Goal: Transaction & Acquisition: Purchase product/service

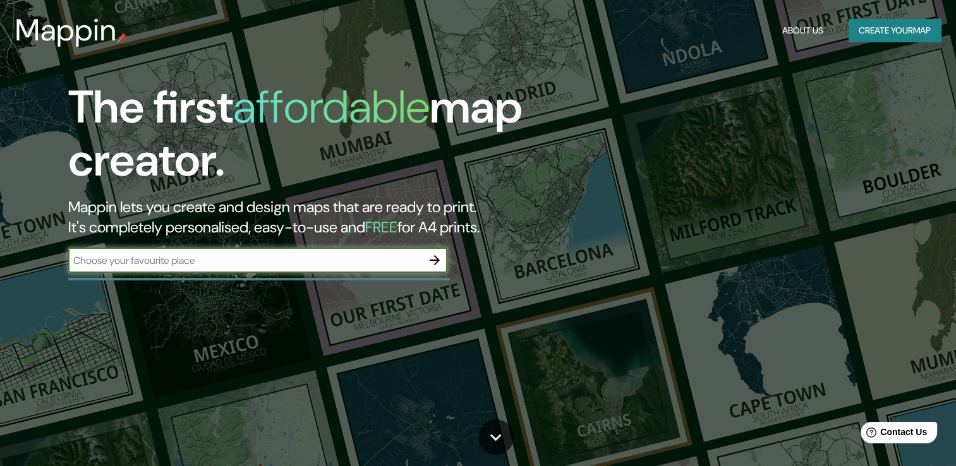
click at [335, 275] on div "The first affordable map creator. Mappin lets you create and design maps that a…" at bounding box center [307, 183] width 574 height 205
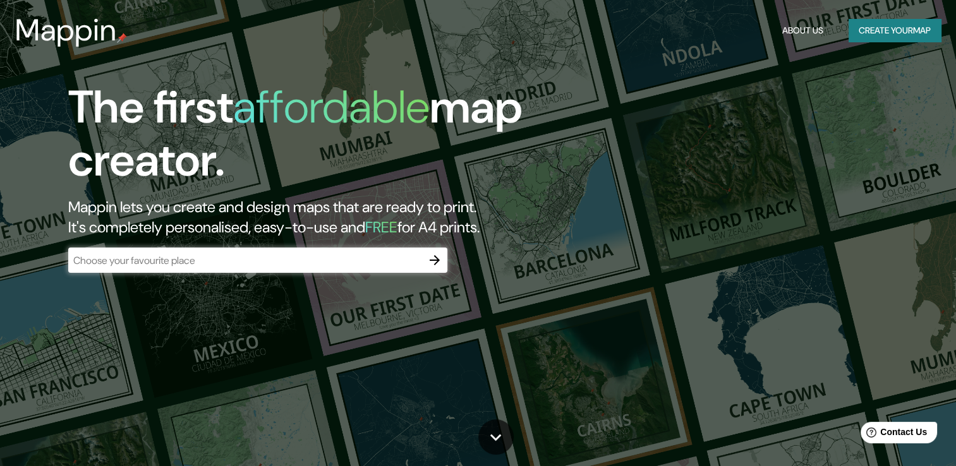
click at [342, 264] on input "text" at bounding box center [245, 260] width 354 height 15
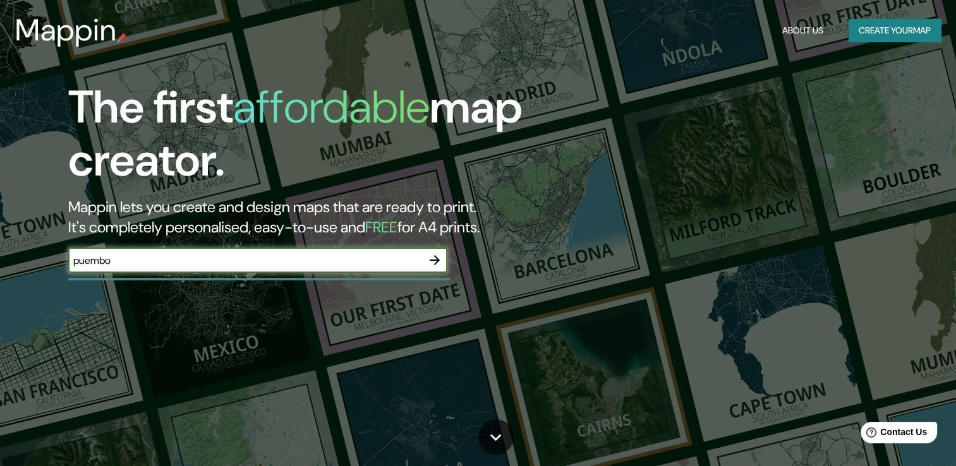
type input "puembo"
click at [441, 262] on icon "button" at bounding box center [434, 260] width 15 height 15
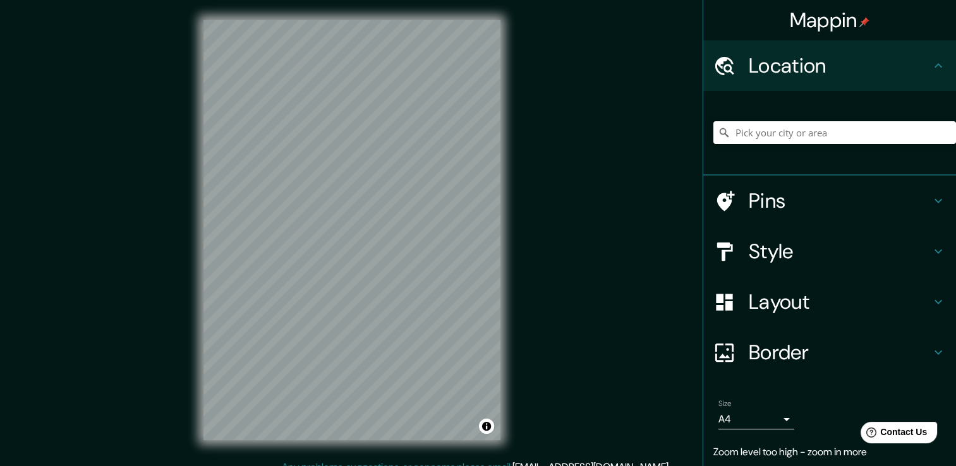
click at [749, 133] on input "Pick your city or area" at bounding box center [834, 132] width 243 height 23
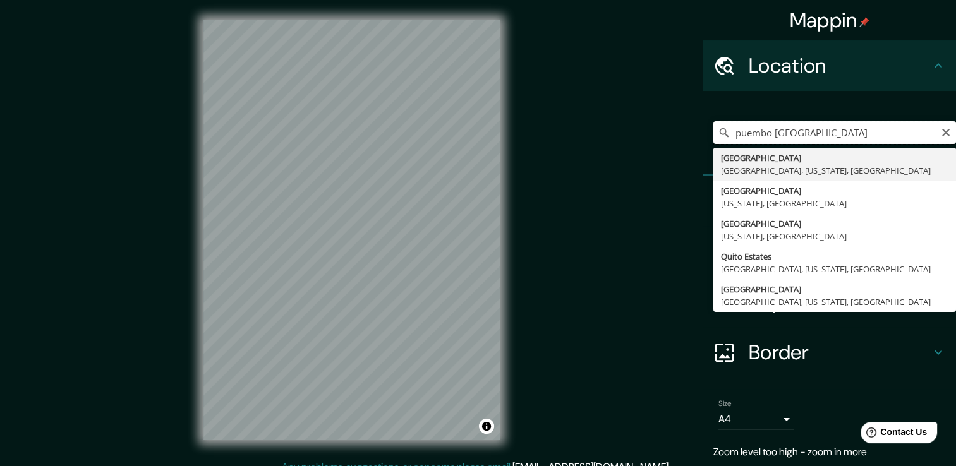
drag, startPoint x: 806, startPoint y: 133, endPoint x: 727, endPoint y: 147, distance: 79.7
click at [727, 147] on div "puembo quito Quito Center Saratoga, California, United States Quito Tennessee, …" at bounding box center [834, 132] width 243 height 63
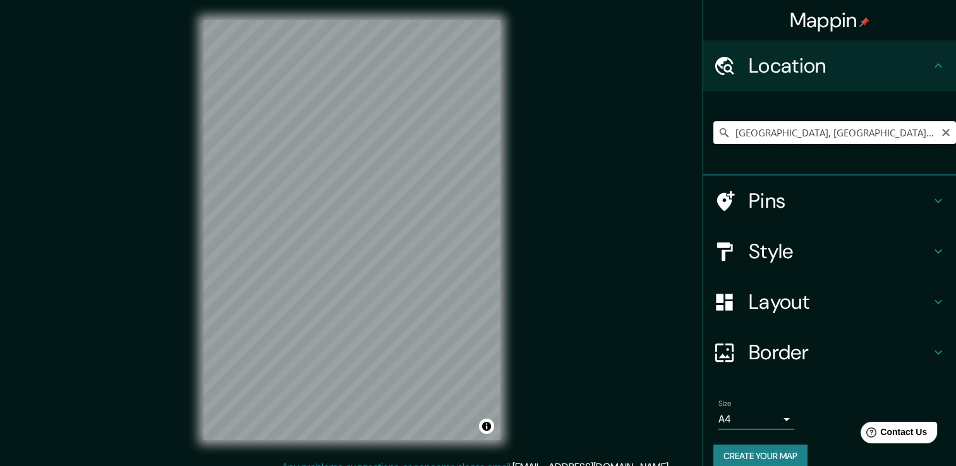
click at [831, 133] on input "Quito, Pichincha, Ecuador" at bounding box center [834, 132] width 243 height 23
click at [837, 133] on input "Quito, Pichincha, Ecuador" at bounding box center [834, 132] width 243 height 23
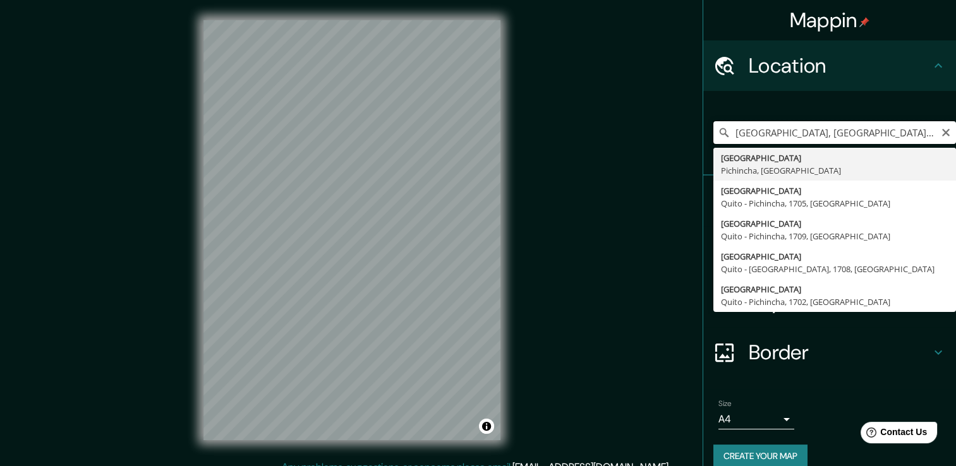
click at [870, 135] on input "Quito, Pichincha, Ecuador cumbaya" at bounding box center [834, 132] width 243 height 23
click at [855, 126] on input "Quito, Pichincha, Ecuador" at bounding box center [834, 132] width 243 height 23
click at [857, 126] on input "Quito, Pichincha, Ecuador" at bounding box center [834, 132] width 243 height 23
drag, startPoint x: 832, startPoint y: 128, endPoint x: 674, endPoint y: 133, distance: 158.0
click at [674, 133] on div "Mappin Location Quito, Pichincha, Ecuador Quito Pichincha, Ecuador Quito Quito …" at bounding box center [478, 240] width 956 height 480
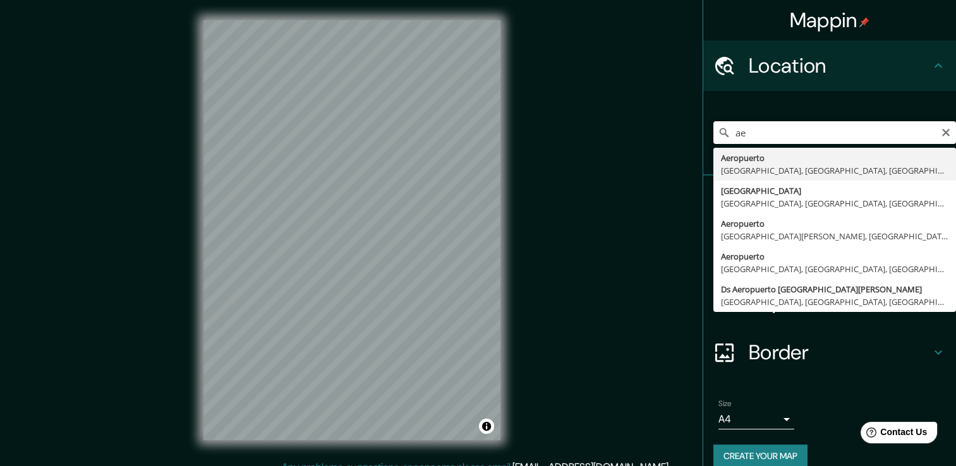
type input "a"
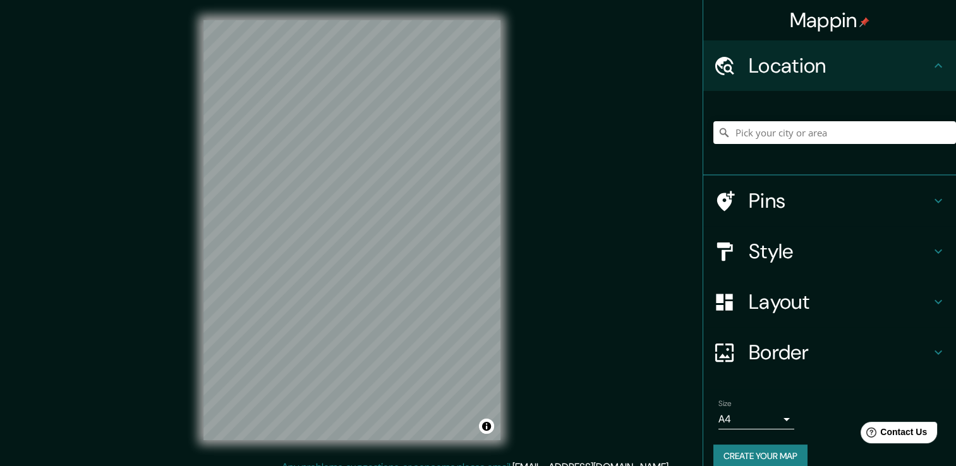
drag, startPoint x: 796, startPoint y: 166, endPoint x: 804, endPoint y: 123, distance: 43.6
click at [804, 120] on div at bounding box center [834, 132] width 243 height 63
click at [802, 126] on input "Pick your city or area" at bounding box center [834, 132] width 243 height 23
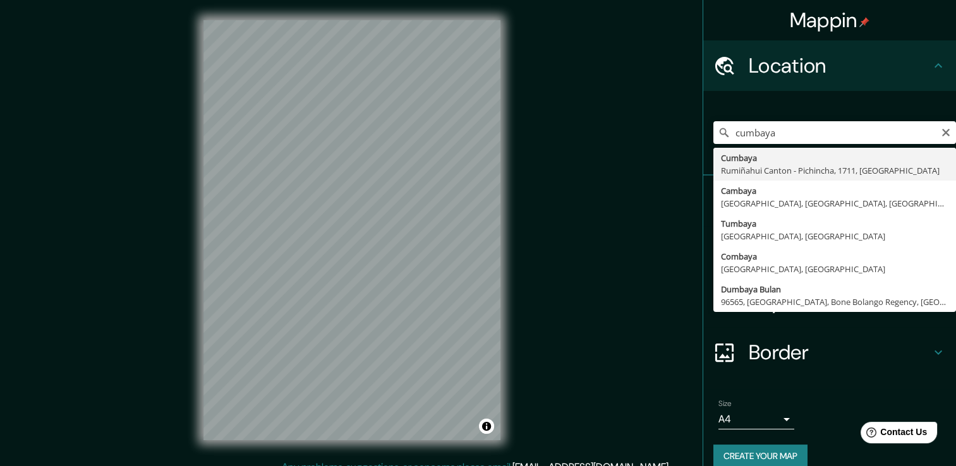
type input "Cumbaya, Rumiñahui Canton - Pichincha, 1711, Ecuador"
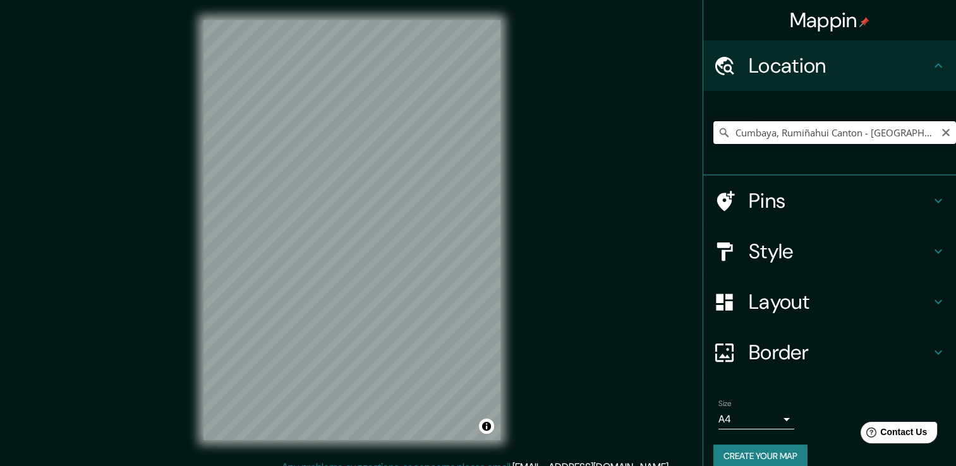
click at [890, 141] on input "Cumbaya, Rumiñahui Canton - Pichincha, 1711, Ecuador" at bounding box center [834, 132] width 243 height 23
click at [890, 140] on input "Cumbaya, Rumiñahui Canton - Pichincha, 1711, Ecuador" at bounding box center [834, 132] width 243 height 23
click at [941, 128] on icon "Clear" at bounding box center [946, 133] width 10 height 10
type input "a"
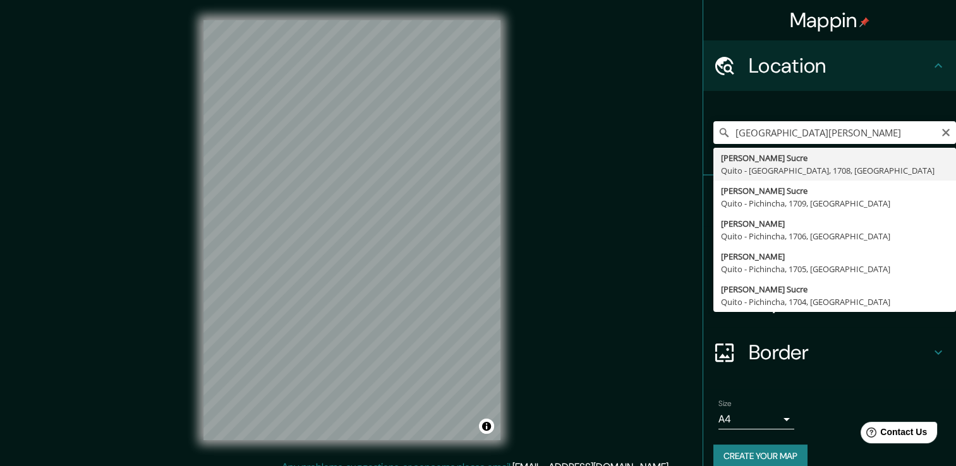
drag, startPoint x: 818, startPoint y: 173, endPoint x: 780, endPoint y: 205, distance: 49.8
type input "Mariscal Sucre, Quito - Pichincha, 1708, Ecuador"
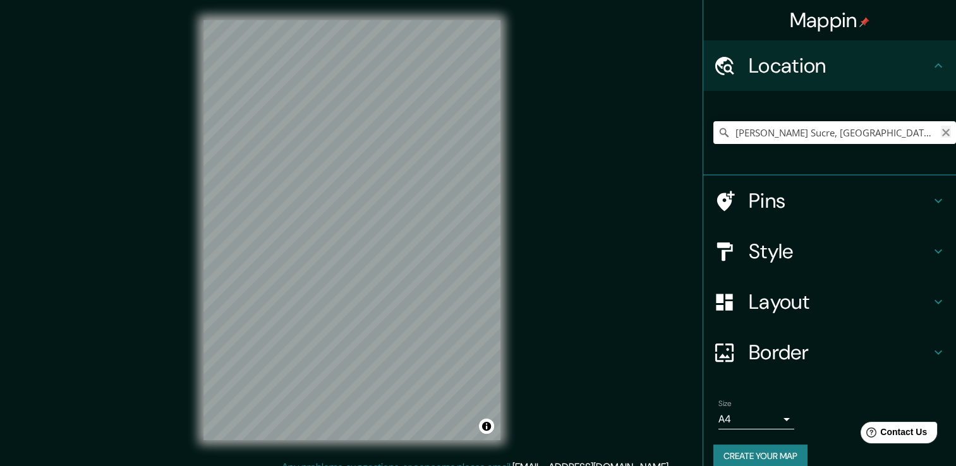
click at [941, 135] on icon "Clear" at bounding box center [946, 133] width 10 height 10
click at [841, 135] on input "Pick your city or area" at bounding box center [834, 132] width 243 height 23
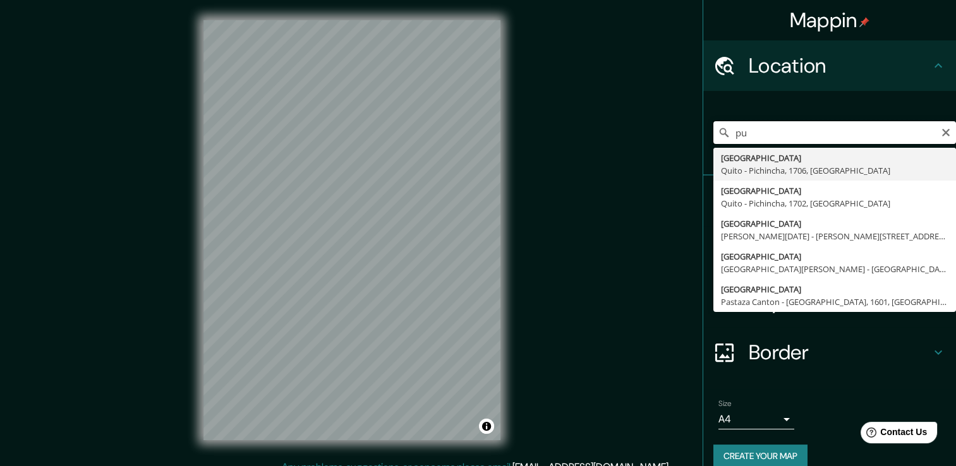
type input "p"
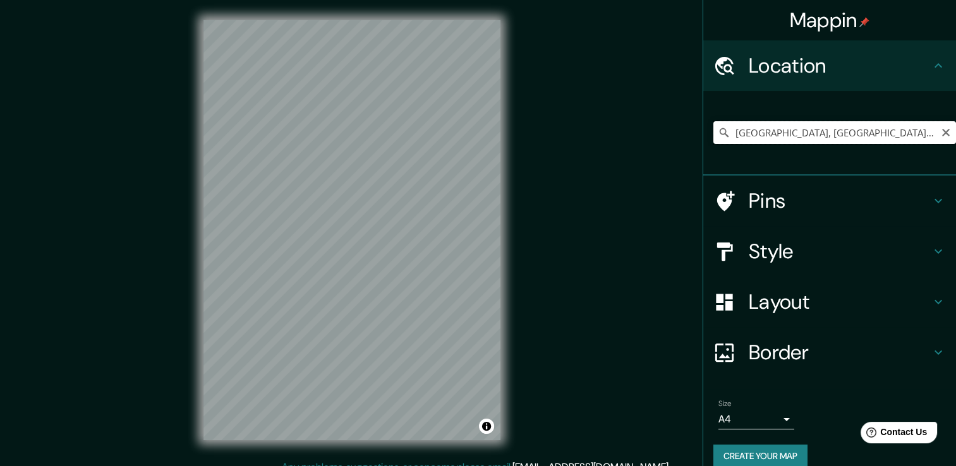
click at [755, 136] on input "Tumbaco, Quito, Pichincha, Ecuador" at bounding box center [834, 132] width 243 height 23
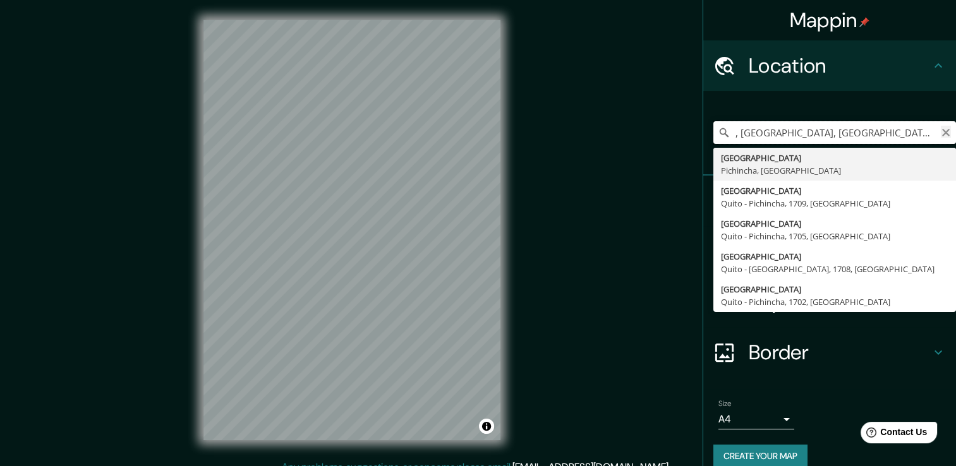
type input ", Quito, Pichincha, Ecuador"
click at [942, 131] on icon "Clear" at bounding box center [946, 133] width 8 height 8
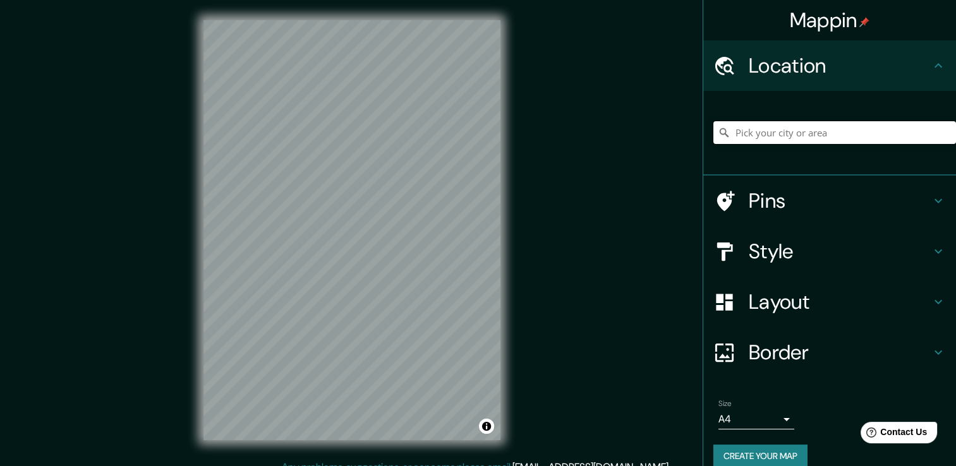
click at [768, 131] on input "Pick your city or area" at bounding box center [834, 132] width 243 height 23
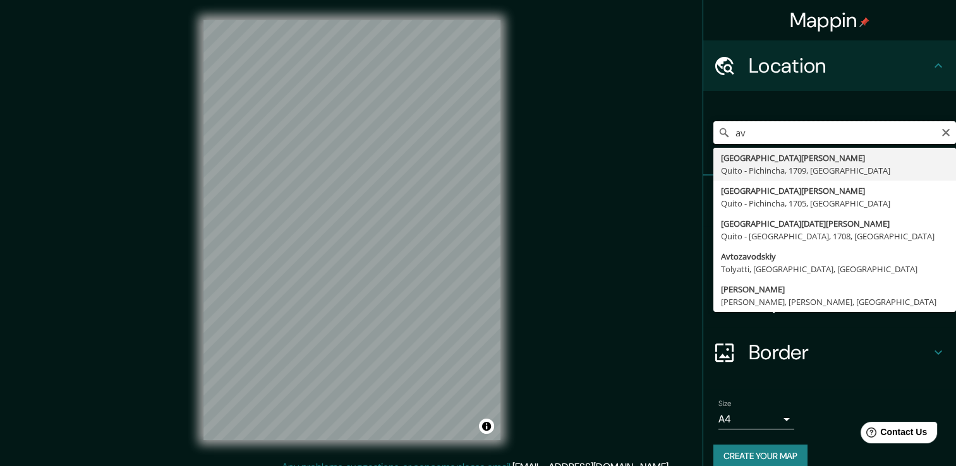
type input "a"
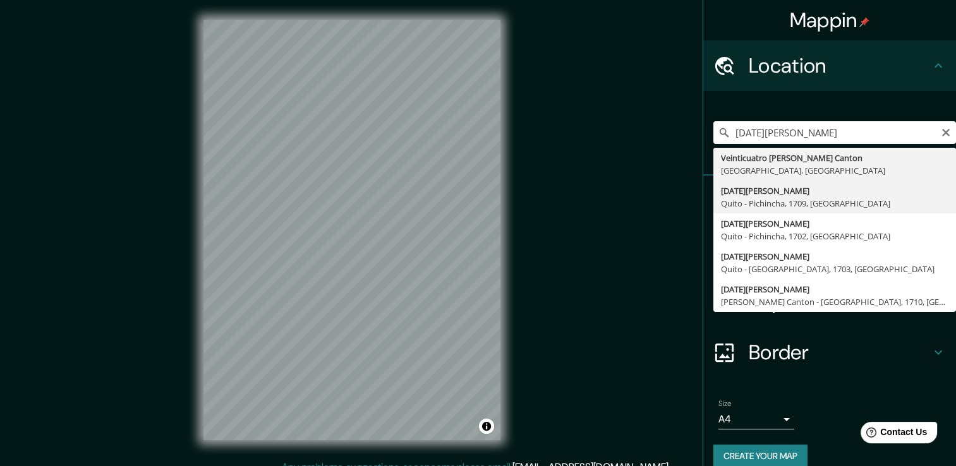
type input "24 De Mayo, Quito - Pichincha, 1709, Ecuador"
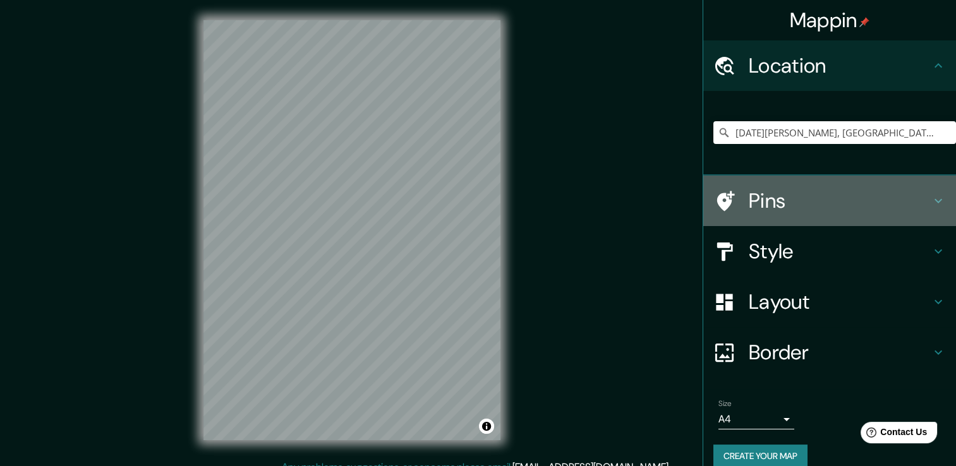
click at [780, 206] on h4 "Pins" at bounding box center [840, 200] width 182 height 25
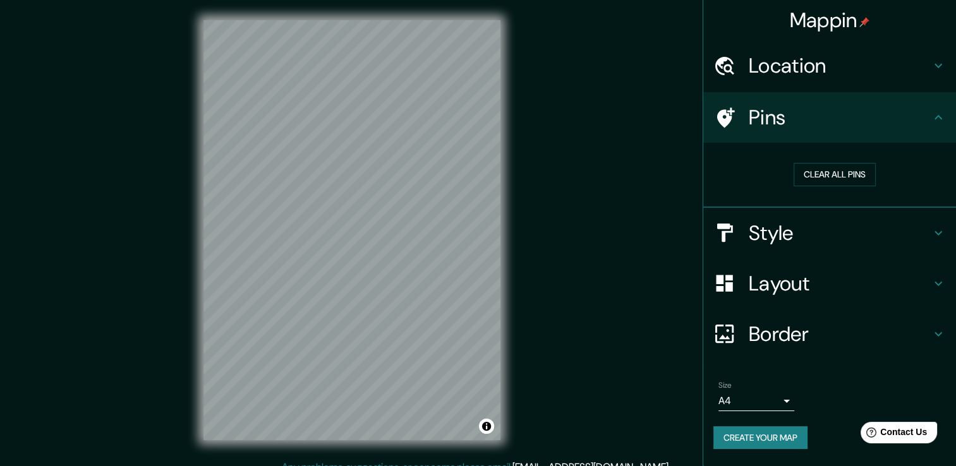
click at [941, 112] on icon at bounding box center [938, 117] width 15 height 15
click at [803, 232] on h4 "Style" at bounding box center [840, 232] width 182 height 25
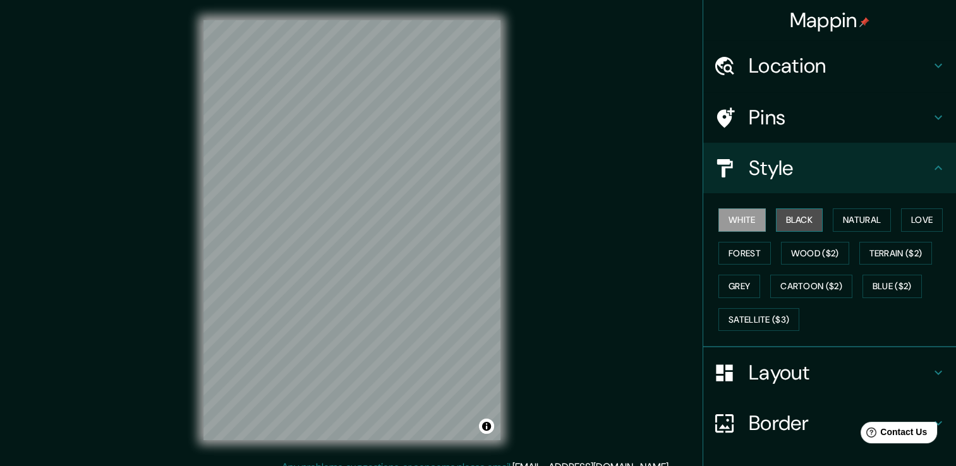
click at [790, 215] on button "Black" at bounding box center [799, 219] width 47 height 23
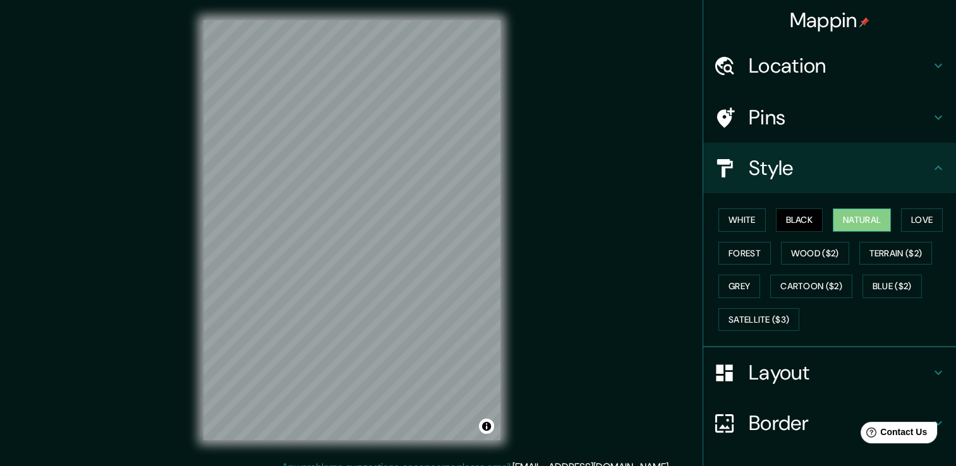
click at [847, 222] on button "Natural" at bounding box center [862, 219] width 58 height 23
click at [901, 221] on button "Love" at bounding box center [922, 219] width 42 height 23
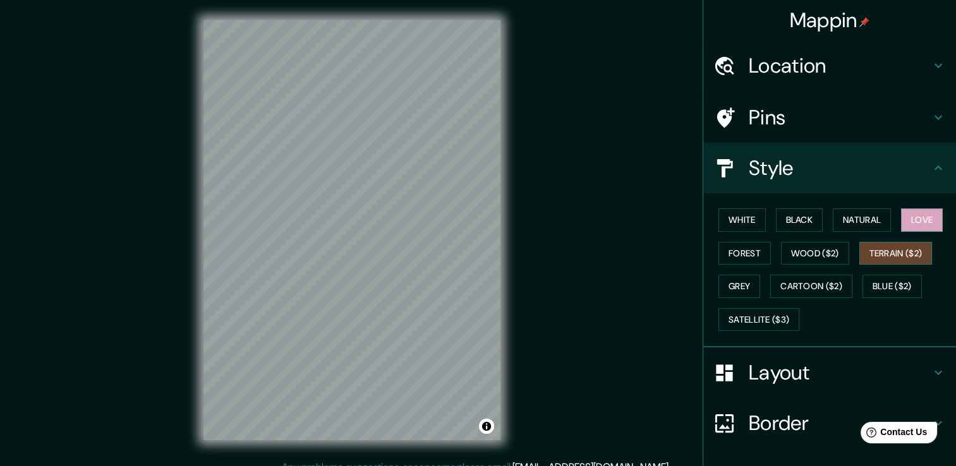
click at [859, 255] on button "Terrain ($2)" at bounding box center [895, 253] width 73 height 23
click at [813, 254] on button "Wood ($2)" at bounding box center [815, 253] width 68 height 23
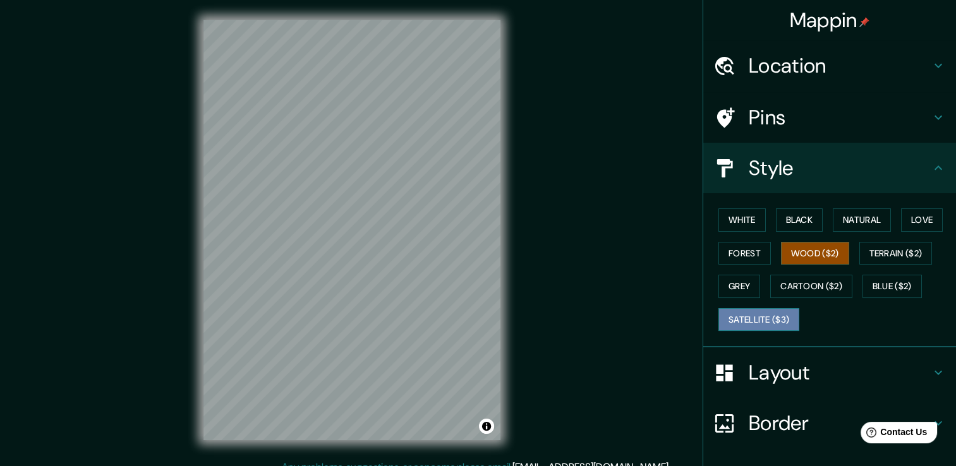
click at [767, 318] on button "Satellite ($3)" at bounding box center [758, 319] width 81 height 23
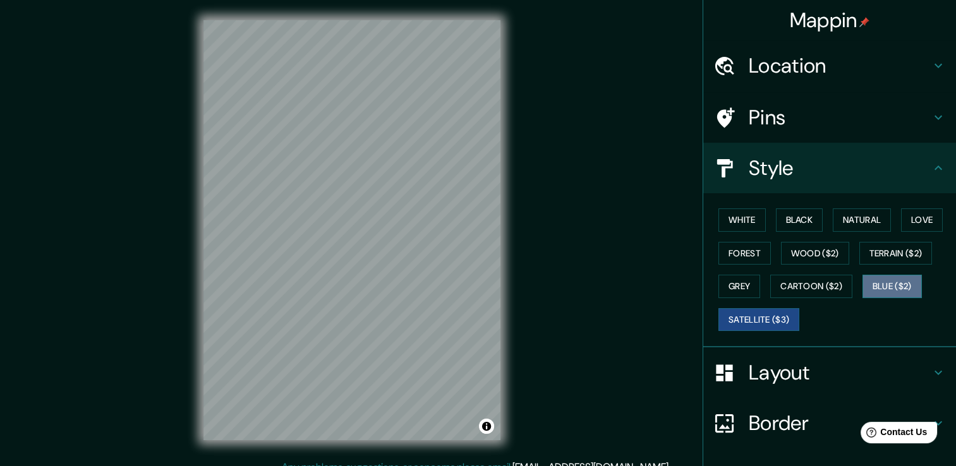
click at [885, 287] on button "Blue ($2)" at bounding box center [891, 286] width 59 height 23
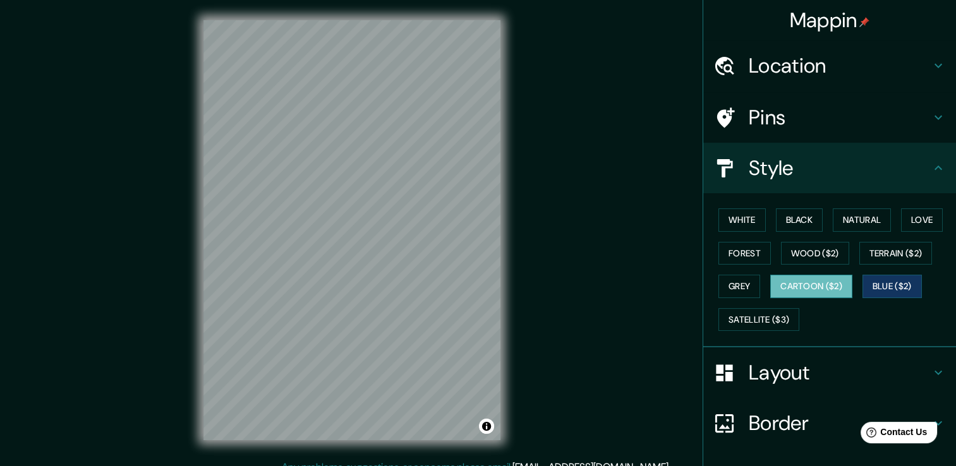
click at [816, 290] on button "Cartoon ($2)" at bounding box center [811, 286] width 82 height 23
click at [898, 289] on button "Blue ($2)" at bounding box center [891, 286] width 59 height 23
click at [744, 219] on button "White" at bounding box center [741, 219] width 47 height 23
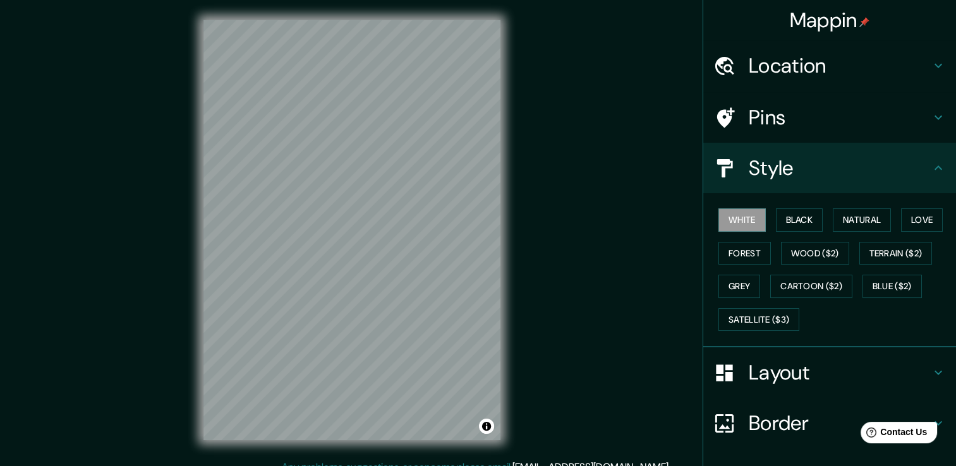
click at [794, 233] on div "White Black Natural Love Forest Wood ($2) Terrain ($2) Grey Cartoon ($2) Blue (…" at bounding box center [834, 269] width 243 height 133
click at [794, 229] on button "Black" at bounding box center [799, 219] width 47 height 23
click at [746, 253] on button "Forest" at bounding box center [744, 253] width 52 height 23
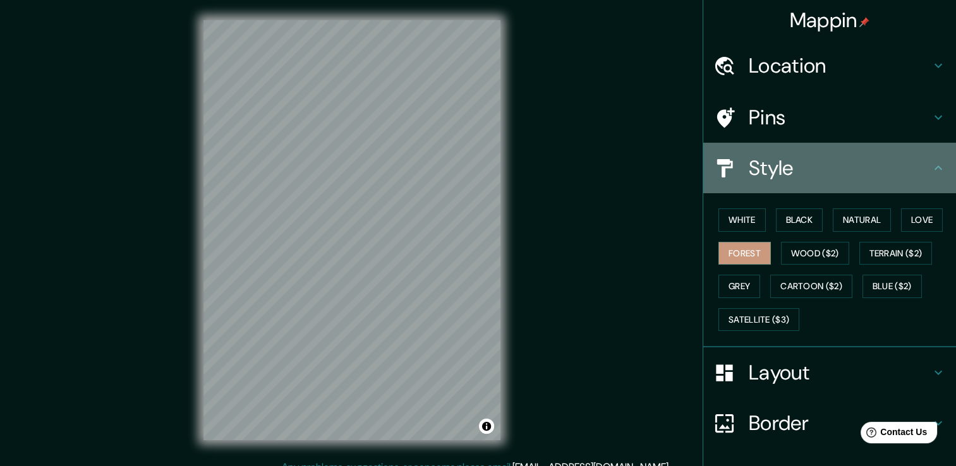
click at [931, 163] on icon at bounding box center [938, 167] width 15 height 15
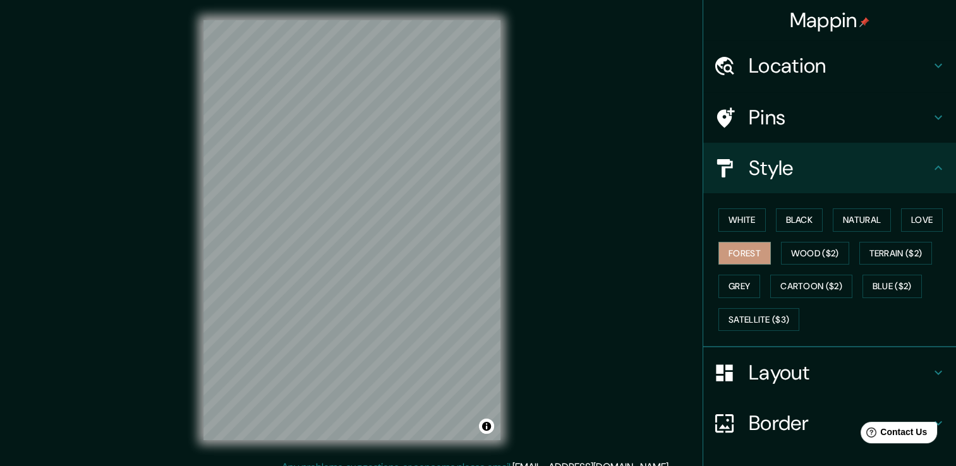
click at [931, 168] on icon at bounding box center [938, 167] width 15 height 15
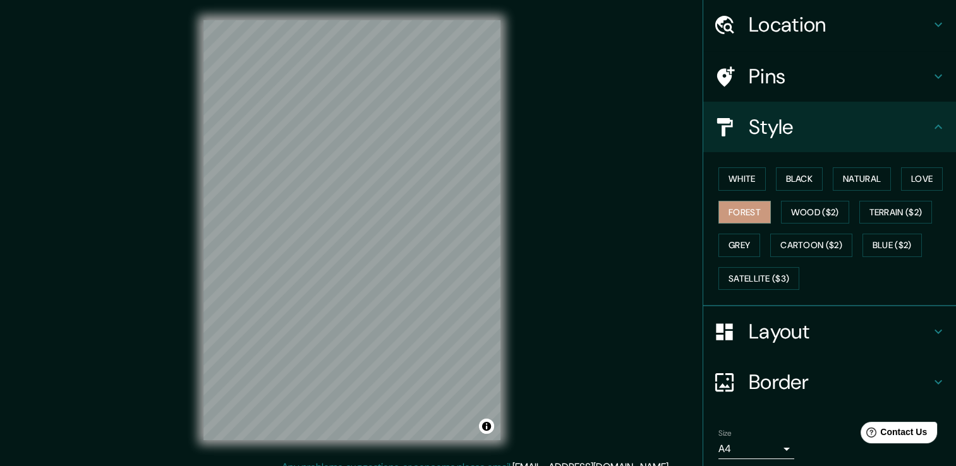
scroll to position [63, 0]
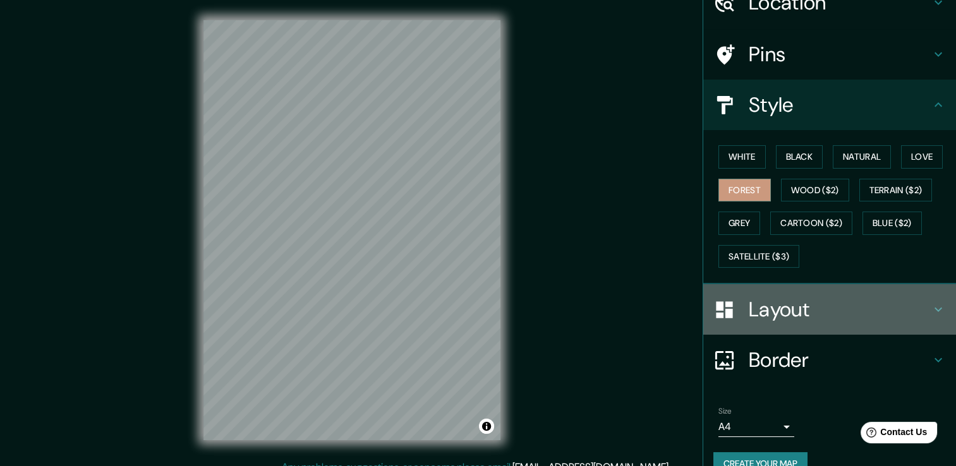
click at [799, 309] on h4 "Layout" at bounding box center [840, 309] width 182 height 25
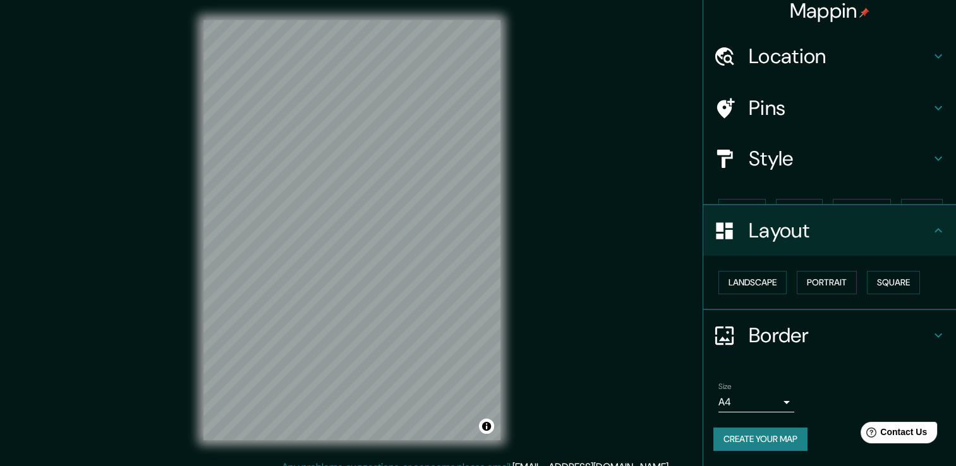
scroll to position [0, 0]
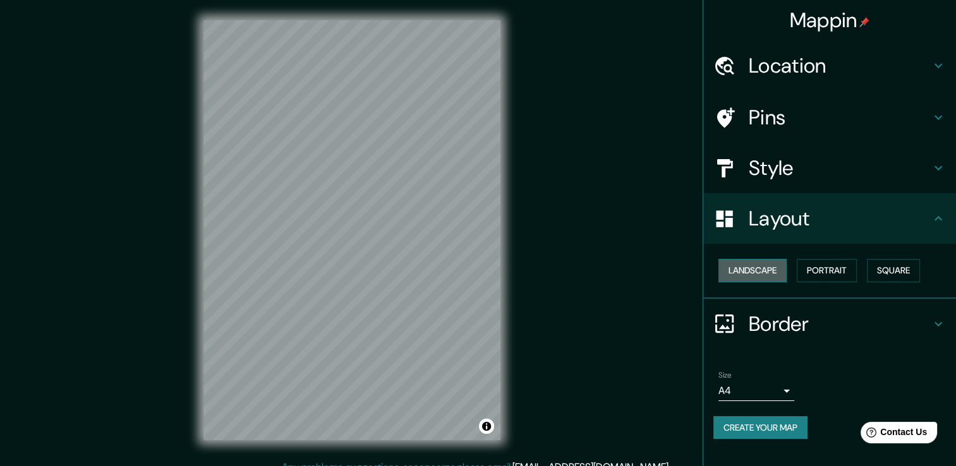
click at [763, 275] on button "Landscape" at bounding box center [752, 270] width 68 height 23
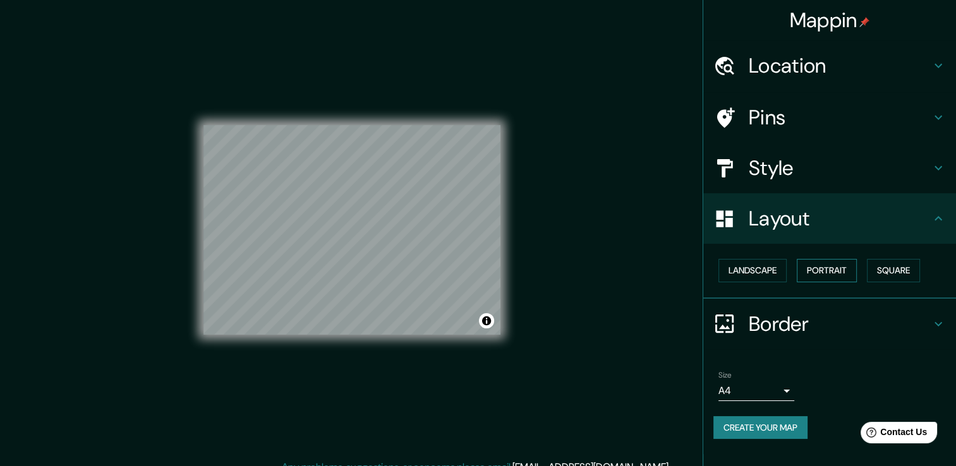
click at [842, 272] on button "Portrait" at bounding box center [827, 270] width 60 height 23
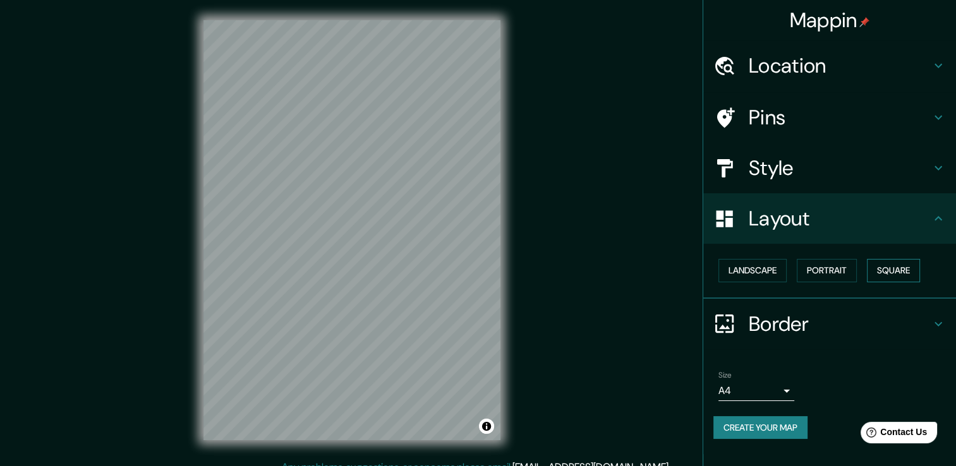
click at [885, 272] on button "Square" at bounding box center [893, 270] width 53 height 23
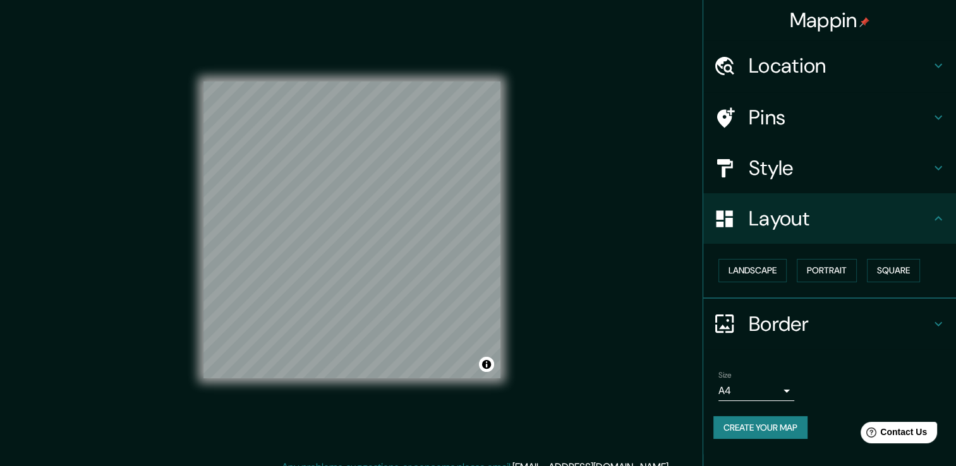
click at [938, 317] on icon at bounding box center [938, 324] width 15 height 15
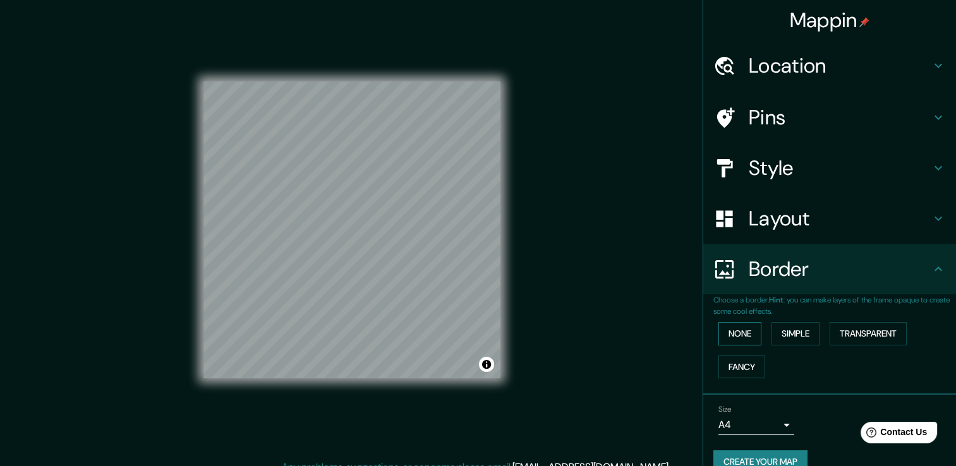
click at [718, 332] on button "None" at bounding box center [739, 333] width 43 height 23
click at [778, 331] on button "Simple" at bounding box center [795, 333] width 48 height 23
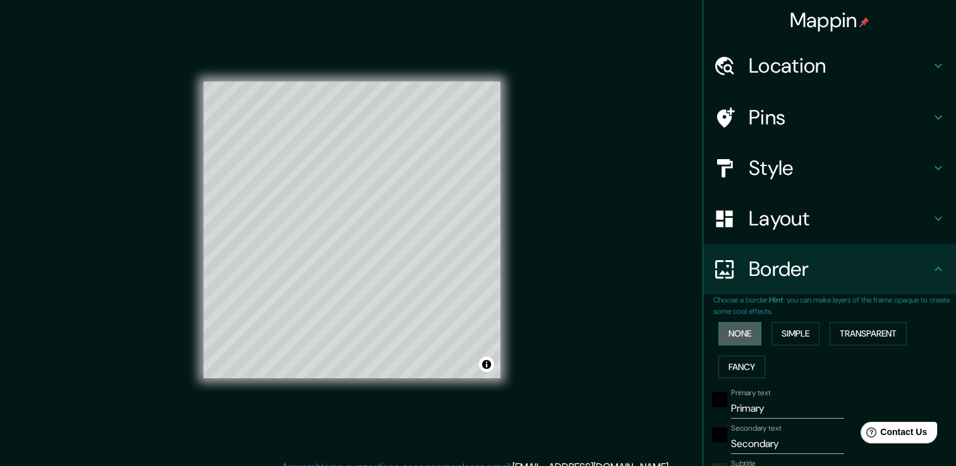
click at [740, 336] on button "None" at bounding box center [739, 333] width 43 height 23
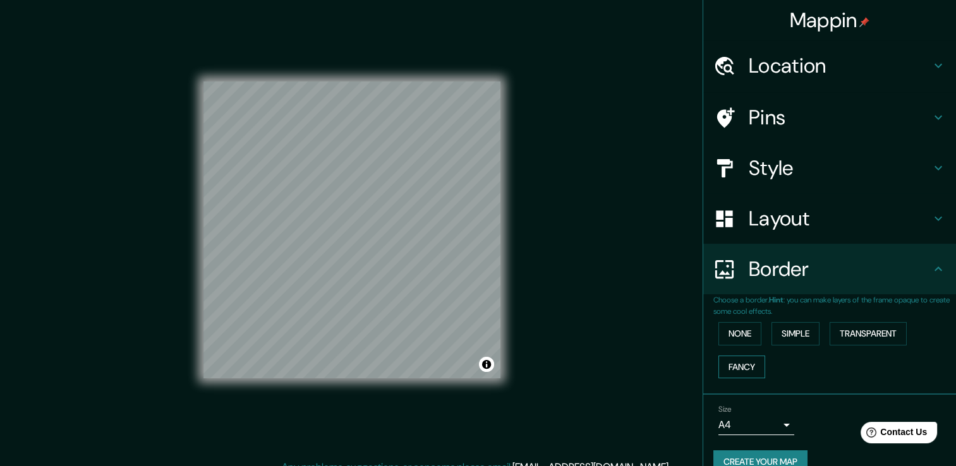
click at [738, 365] on button "Fancy" at bounding box center [741, 367] width 47 height 23
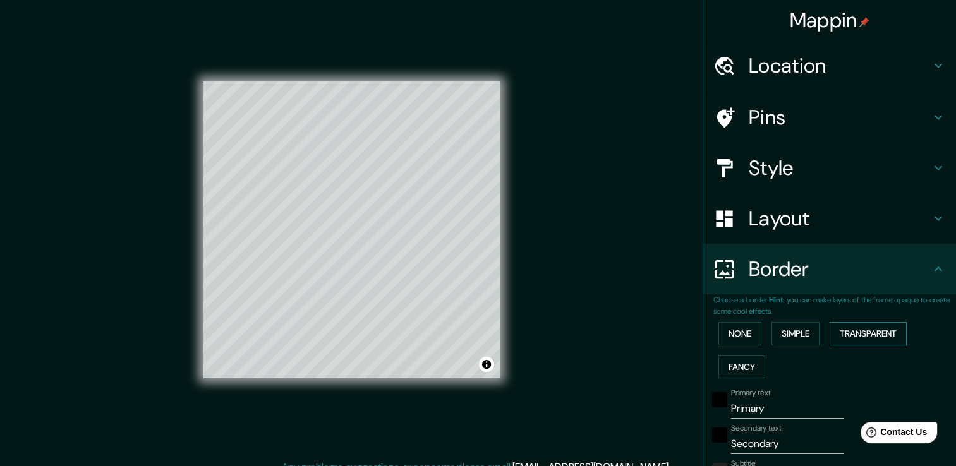
click at [855, 327] on button "Transparent" at bounding box center [868, 333] width 77 height 23
click at [729, 334] on button "None" at bounding box center [739, 333] width 43 height 23
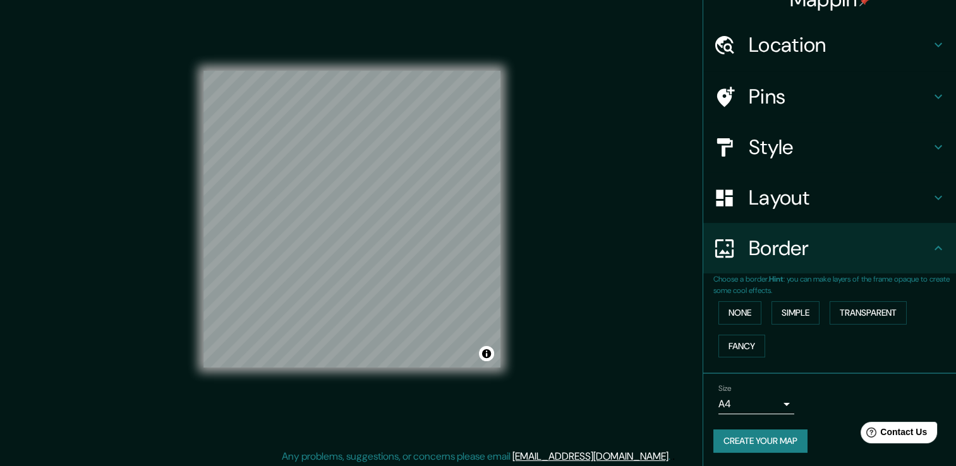
scroll to position [14, 0]
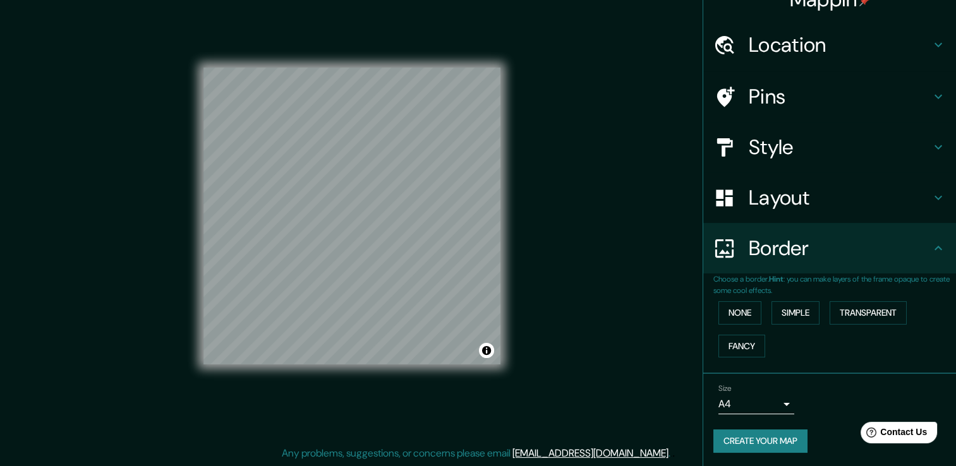
click at [931, 254] on icon at bounding box center [938, 248] width 15 height 15
click at [931, 149] on icon at bounding box center [938, 147] width 15 height 15
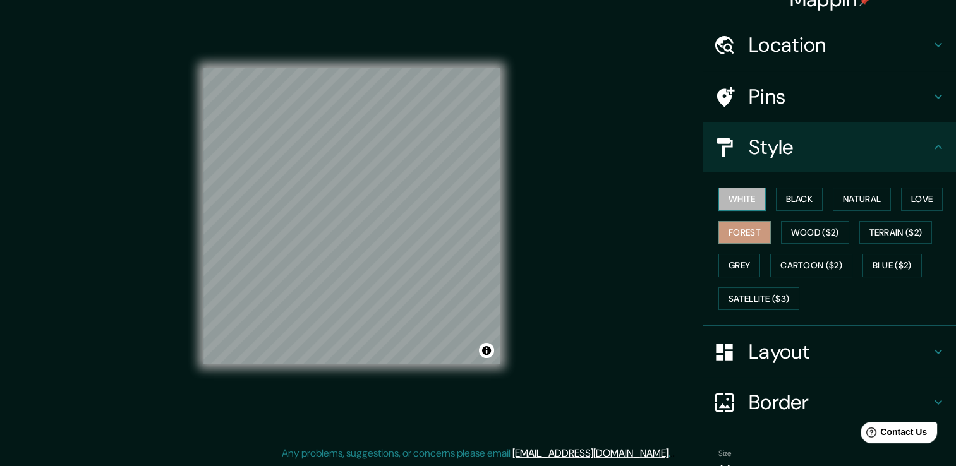
click at [746, 194] on button "White" at bounding box center [741, 199] width 47 height 23
click at [736, 228] on button "Forest" at bounding box center [744, 232] width 52 height 23
click at [763, 299] on button "Satellite ($3)" at bounding box center [758, 298] width 81 height 23
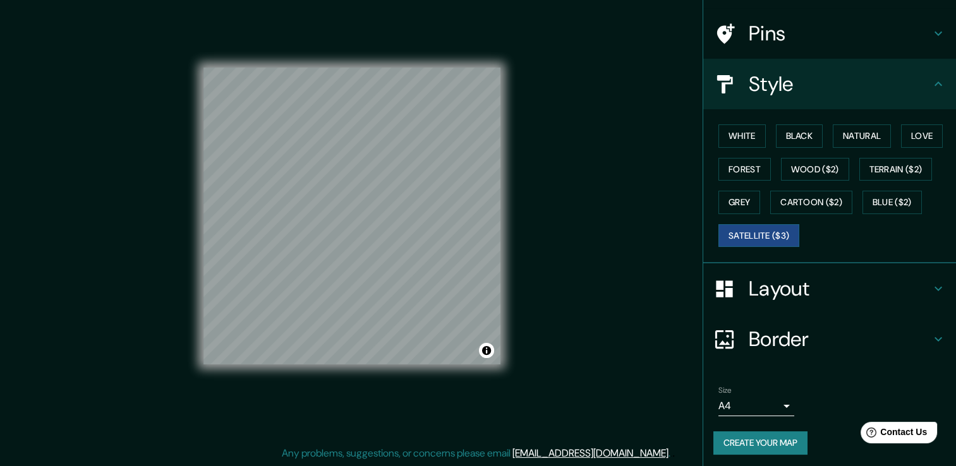
scroll to position [85, 0]
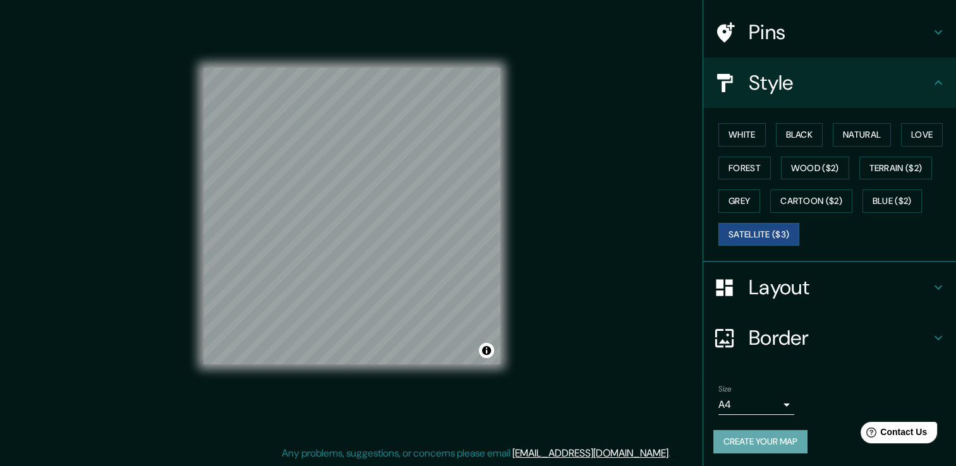
click at [751, 437] on button "Create your map" at bounding box center [760, 441] width 94 height 23
click at [768, 438] on button "Create your map" at bounding box center [760, 441] width 94 height 23
drag, startPoint x: 646, startPoint y: 166, endPoint x: 655, endPoint y: 174, distance: 12.1
click at [646, 166] on div "Mappin Location 24 De Mayo, Quito - Pichincha, 1709, Ecuador Pins Style White B…" at bounding box center [478, 226] width 956 height 480
click at [736, 145] on div "White Black Natural Love Forest Wood ($2) Terrain ($2) Grey Cartoon ($2) Blue (…" at bounding box center [834, 184] width 243 height 133
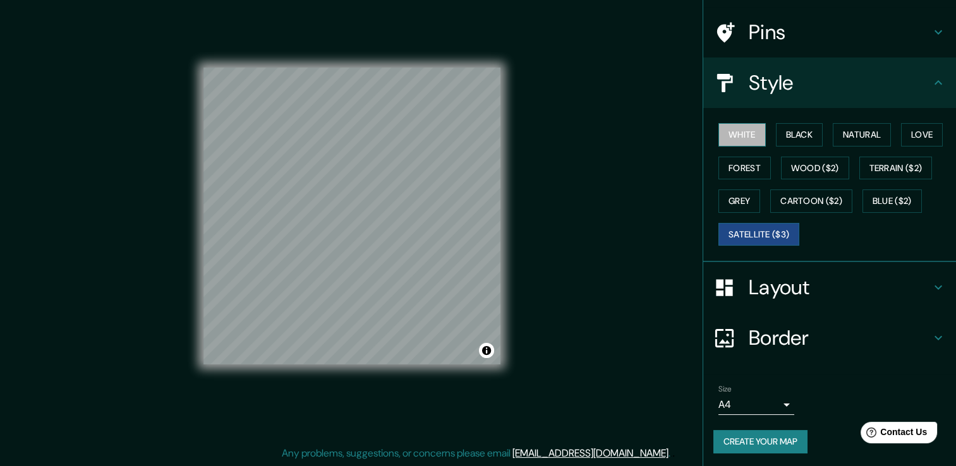
click at [736, 139] on button "White" at bounding box center [741, 134] width 47 height 23
click at [772, 442] on button "Create your map" at bounding box center [760, 441] width 94 height 23
click at [756, 433] on button "Create your map" at bounding box center [760, 441] width 94 height 23
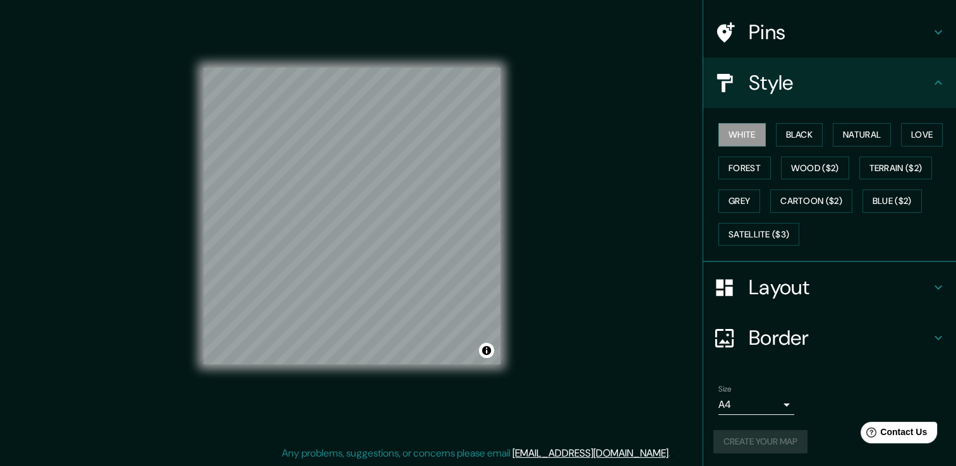
click at [749, 438] on div "Create your map" at bounding box center [829, 441] width 232 height 23
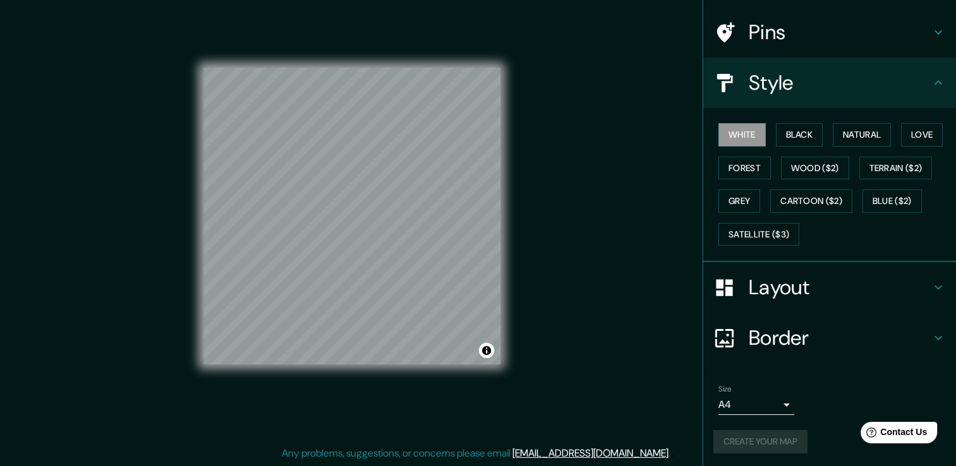
click at [749, 438] on div "Create your map" at bounding box center [829, 441] width 232 height 23
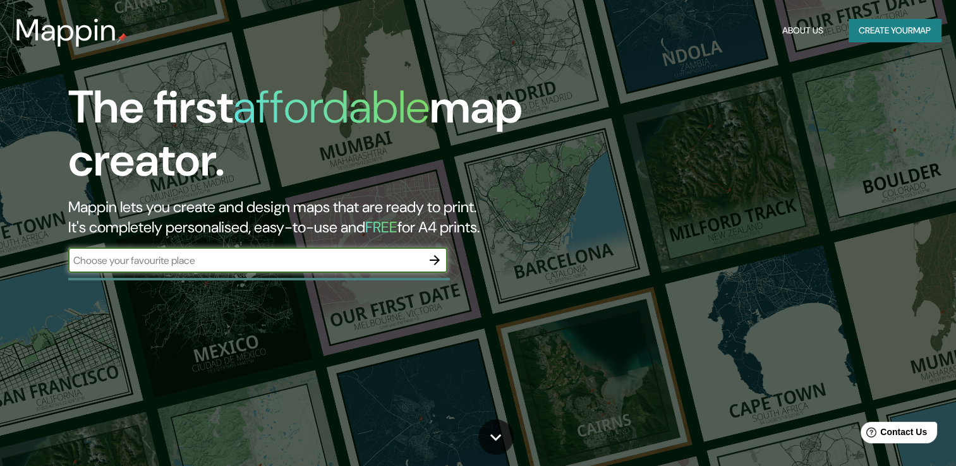
click at [350, 266] on input "text" at bounding box center [245, 260] width 354 height 15
type input "[DATE][PERSON_NAME] [GEOGRAPHIC_DATA]"
click at [428, 258] on icon "button" at bounding box center [434, 260] width 15 height 15
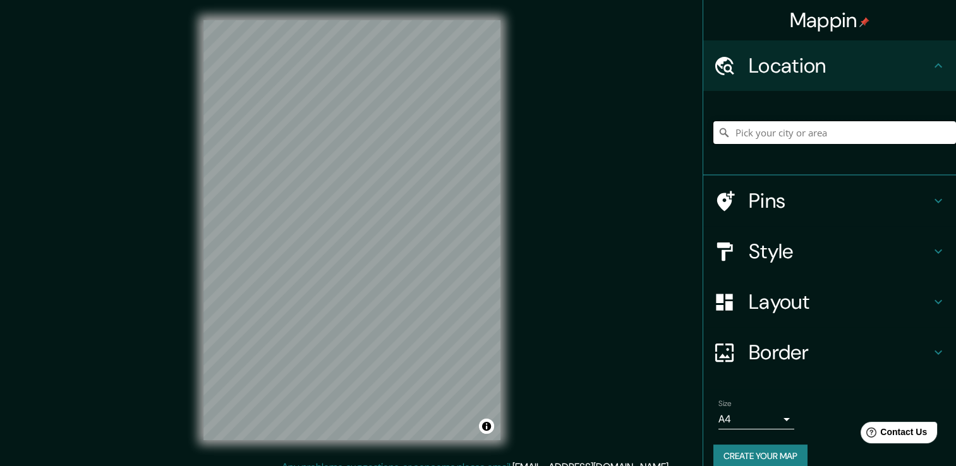
click at [783, 143] on input "Pick your city or area" at bounding box center [834, 132] width 243 height 23
click at [788, 138] on input "Pick your city or area" at bounding box center [834, 132] width 243 height 23
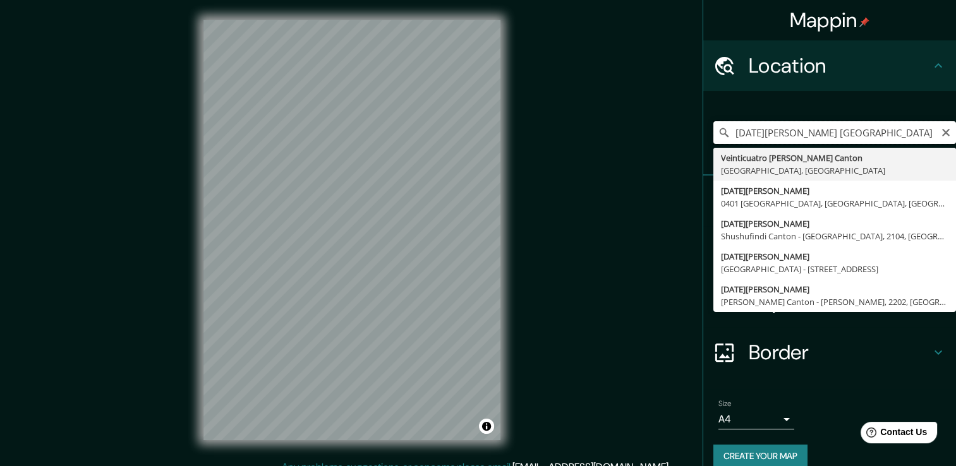
click at [812, 128] on input "24 de mayo ecuador" at bounding box center [834, 132] width 243 height 23
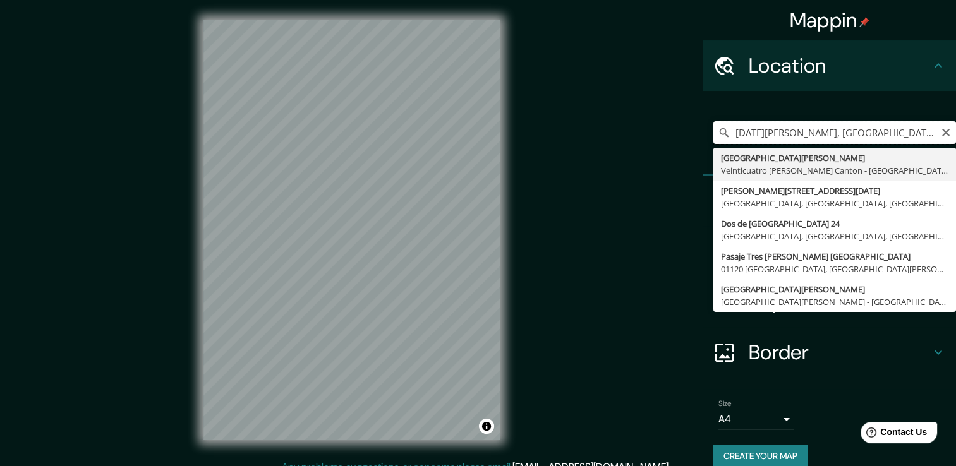
click at [945, 131] on input "24 De Mayo, Quinta Normal, Santiago Metropolitan Region 8500000, Chile" at bounding box center [834, 132] width 243 height 23
click at [922, 130] on input "24 De Mayo, Quinta Normal, Santiago Metropolitan Region 8500000, Chile" at bounding box center [834, 132] width 243 height 23
type input "24 De Mayo, Quinta Normal, Santiago Metropolitan Region 8500000, Chile"
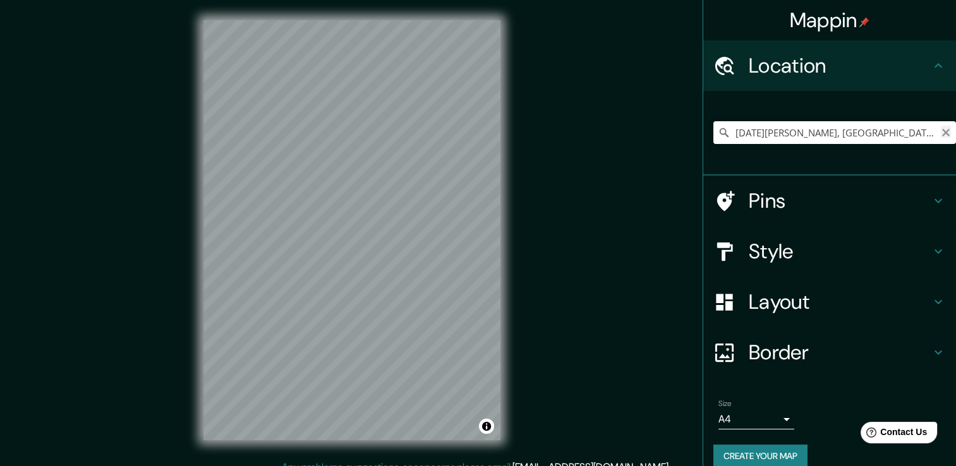
click at [941, 136] on icon "Clear" at bounding box center [946, 133] width 10 height 10
click at [894, 136] on input "Tumba, Stockholm, Sweden" at bounding box center [834, 132] width 243 height 23
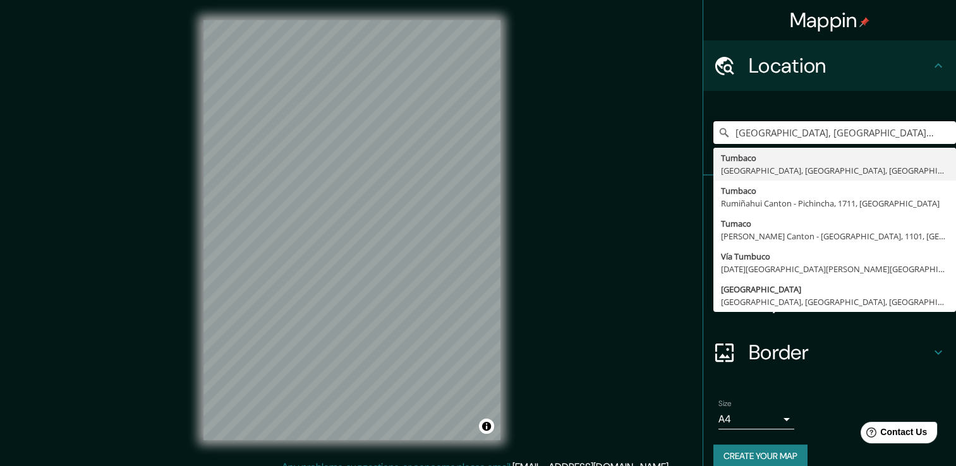
type input "[GEOGRAPHIC_DATA], [GEOGRAPHIC_DATA], [GEOGRAPHIC_DATA], [GEOGRAPHIC_DATA]"
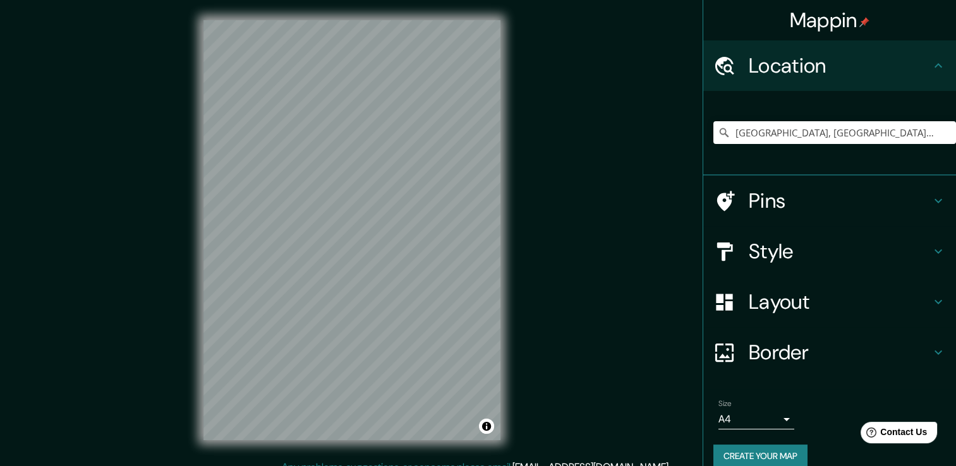
click at [541, 231] on div "Mappin Location Tumbaco, Quito, Pichincha, Ecuador Tumbaco Quito, Pichincha, Ec…" at bounding box center [478, 240] width 956 height 480
click at [733, 446] on button "Create your map" at bounding box center [760, 456] width 94 height 23
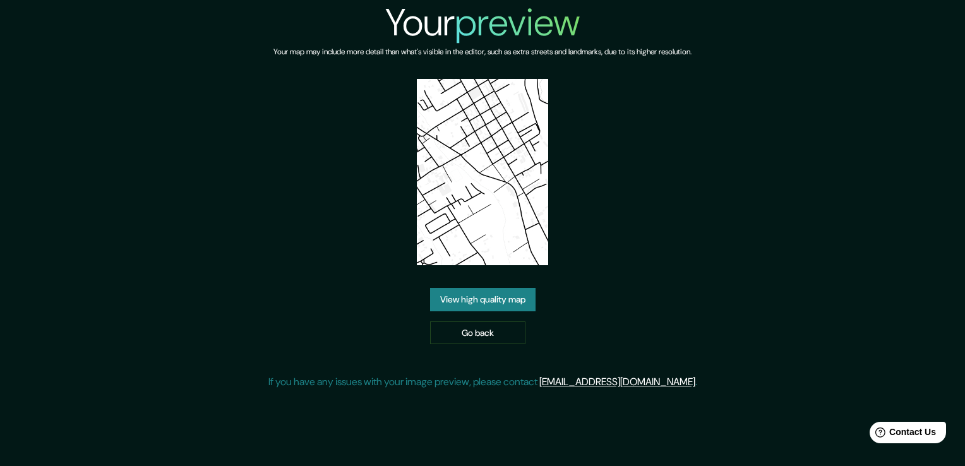
click at [485, 288] on link "View high quality map" at bounding box center [483, 299] width 106 height 23
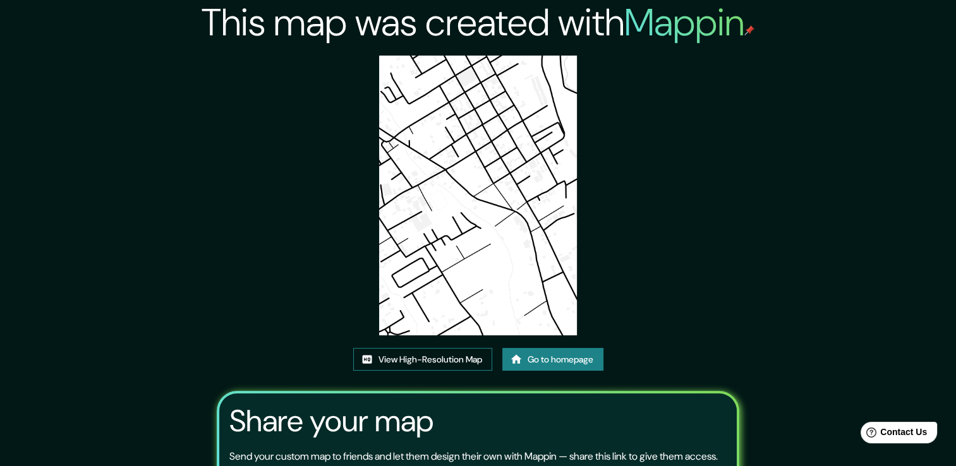
click at [437, 365] on link "View High-Resolution Map" at bounding box center [422, 359] width 139 height 23
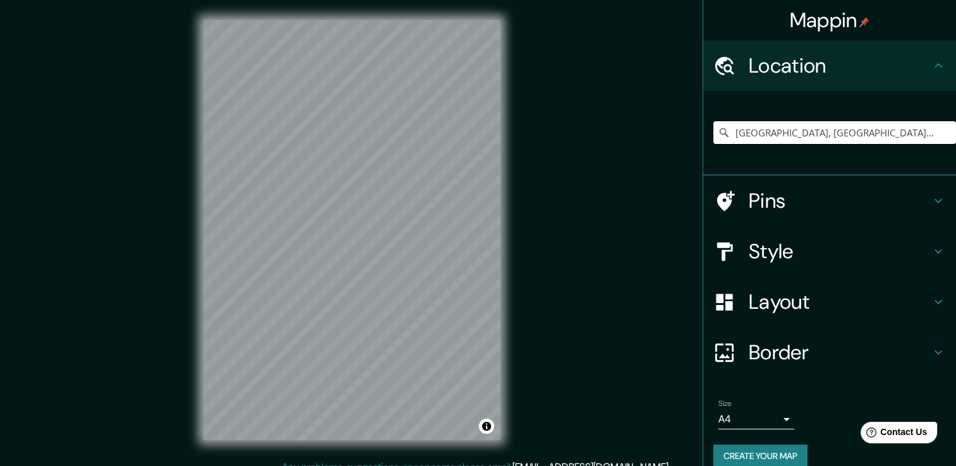
click at [901, 133] on input "[GEOGRAPHIC_DATA], [GEOGRAPHIC_DATA], [GEOGRAPHIC_DATA], [GEOGRAPHIC_DATA]" at bounding box center [834, 132] width 243 height 23
click at [821, 142] on input "[GEOGRAPHIC_DATA], [GEOGRAPHIC_DATA], [GEOGRAPHIC_DATA], [GEOGRAPHIC_DATA]" at bounding box center [834, 132] width 243 height 23
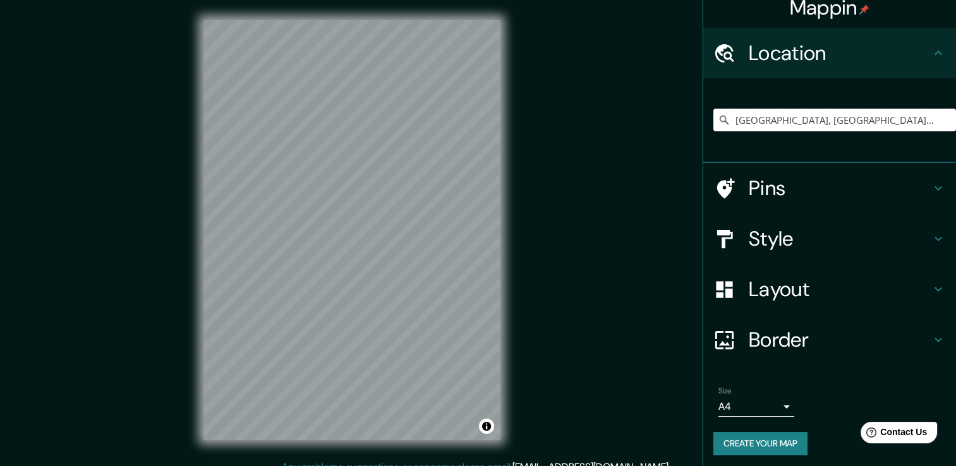
scroll to position [16, 0]
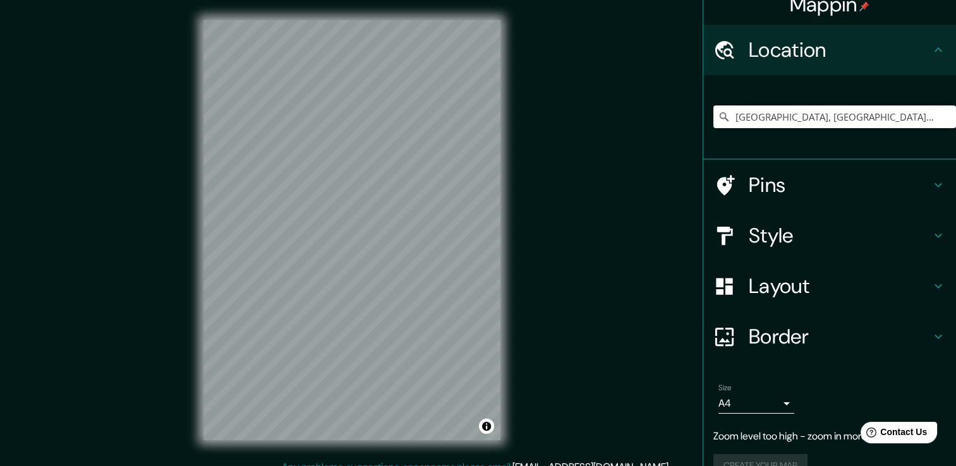
click at [894, 107] on input "Tumbaco, Quito, Pichincha, Ecuador" at bounding box center [834, 117] width 243 height 23
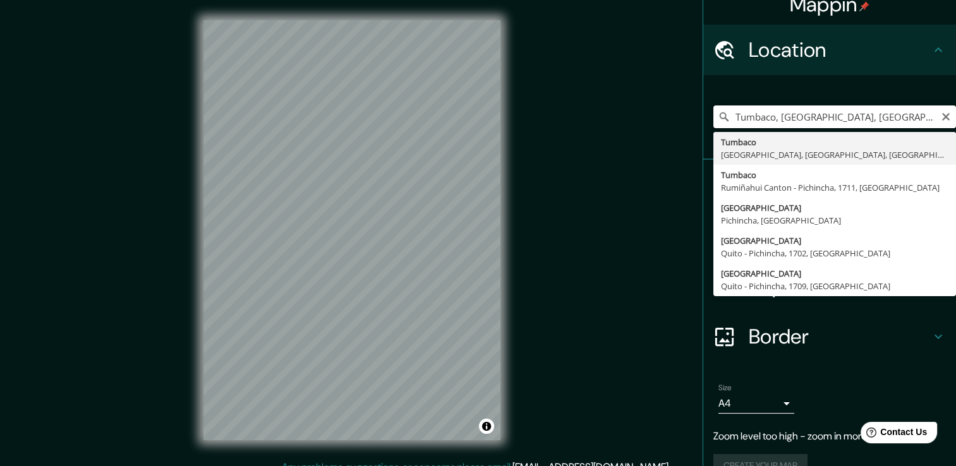
type input "Tumbaco, Quito, Pichincha, Ecuador"
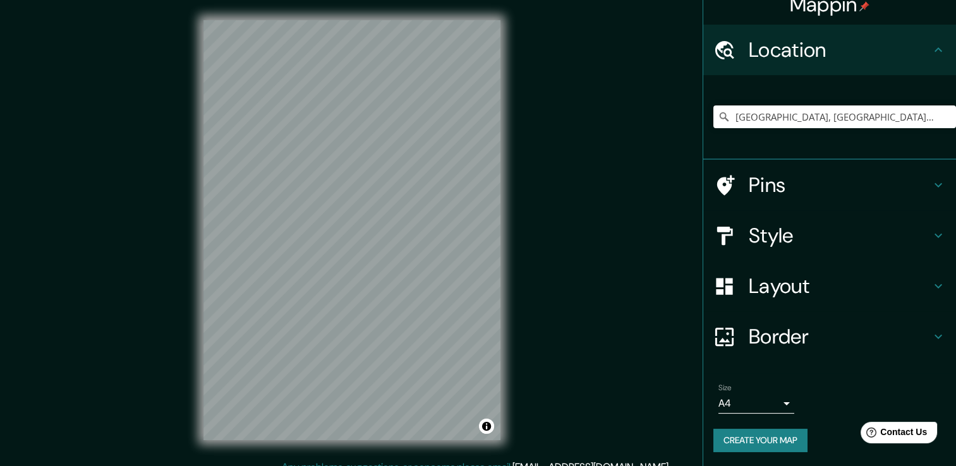
click at [761, 215] on div "Style" at bounding box center [829, 235] width 253 height 51
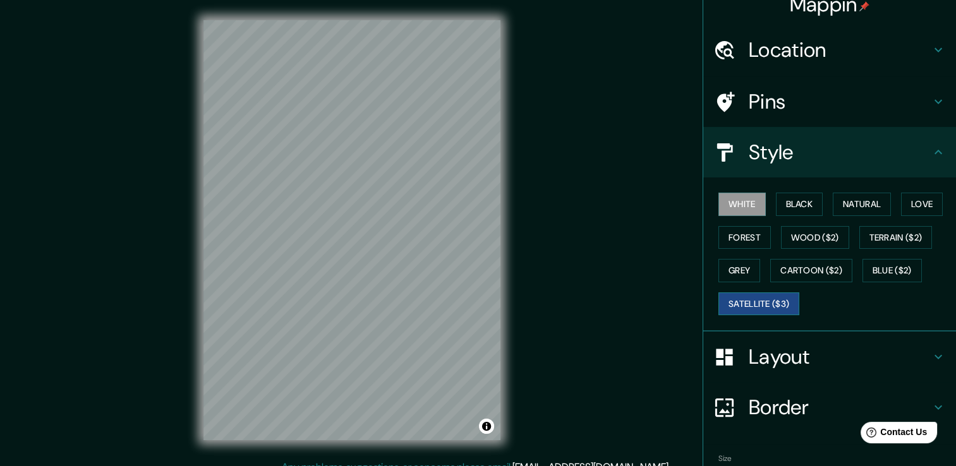
click at [766, 305] on button "Satellite ($3)" at bounding box center [758, 304] width 81 height 23
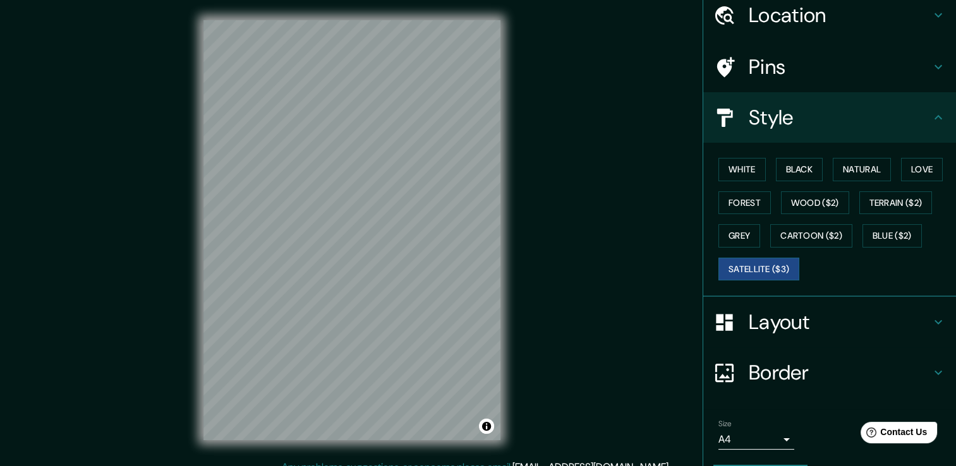
scroll to position [85, 0]
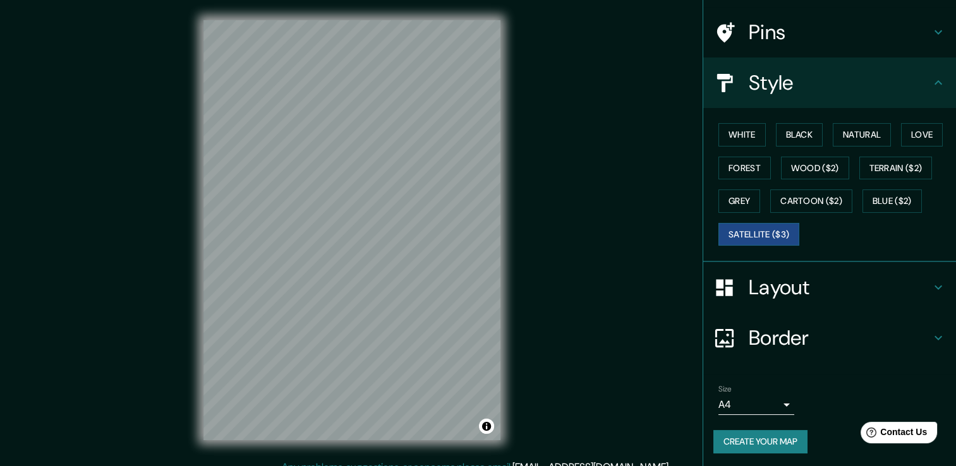
click at [775, 430] on button "Create your map" at bounding box center [760, 441] width 94 height 23
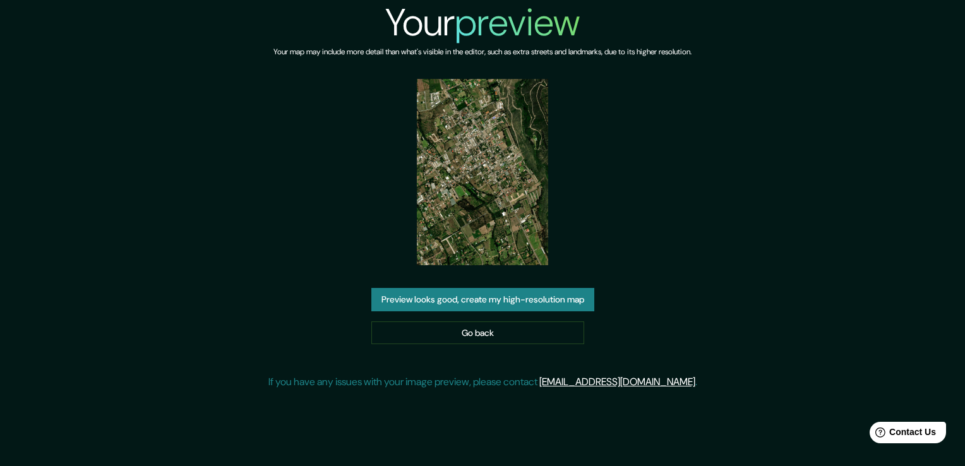
click at [526, 292] on button "Preview looks good, create my high-resolution map" at bounding box center [482, 299] width 223 height 23
